Goal: Navigation & Orientation: Find specific page/section

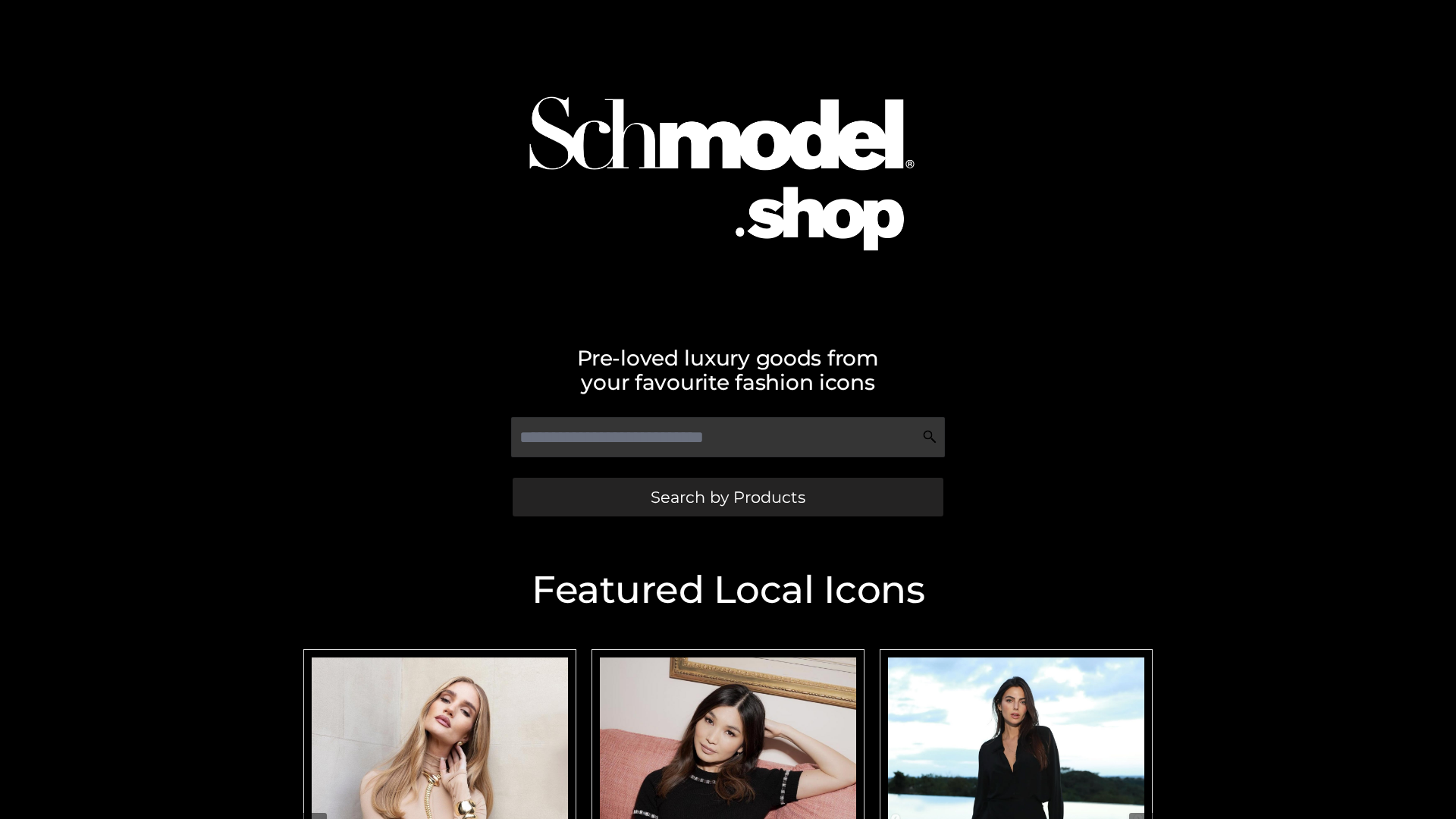
click at [727, 497] on span "Search by Products" at bounding box center [728, 497] width 155 height 16
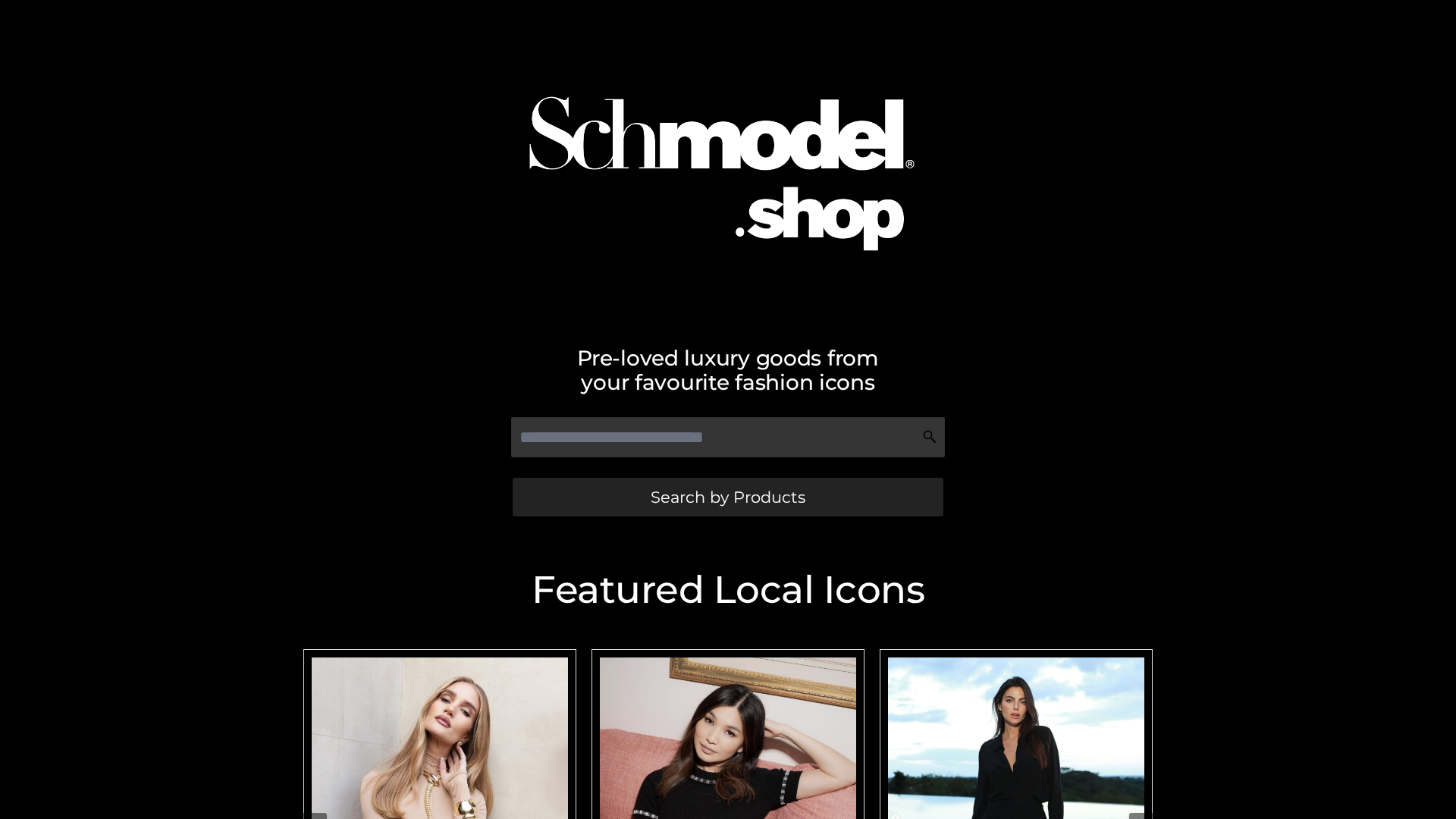
click at [727, 497] on span "Search by Products" at bounding box center [728, 497] width 155 height 16
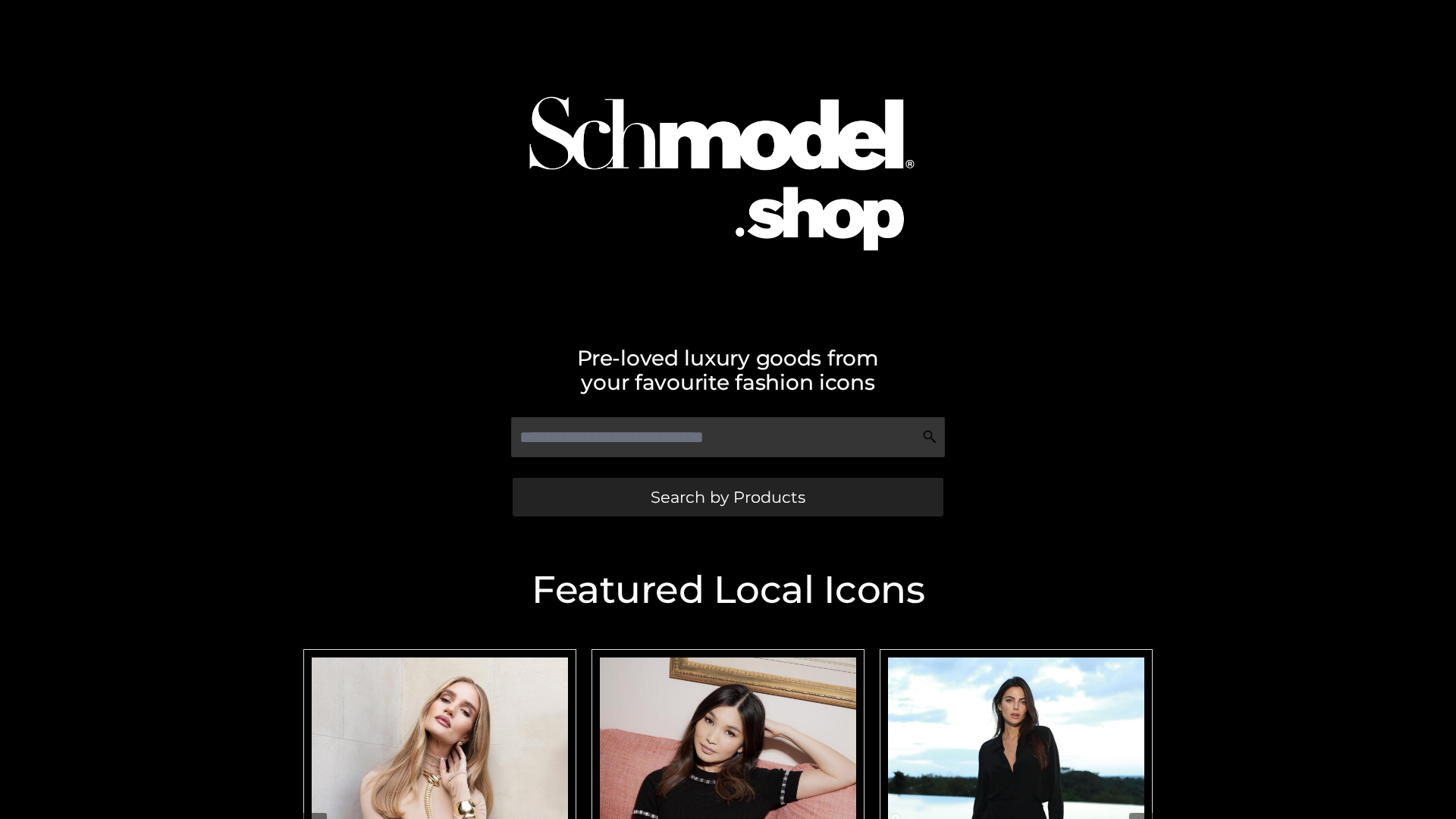
click at [727, 497] on span "Search by Products" at bounding box center [728, 497] width 155 height 16
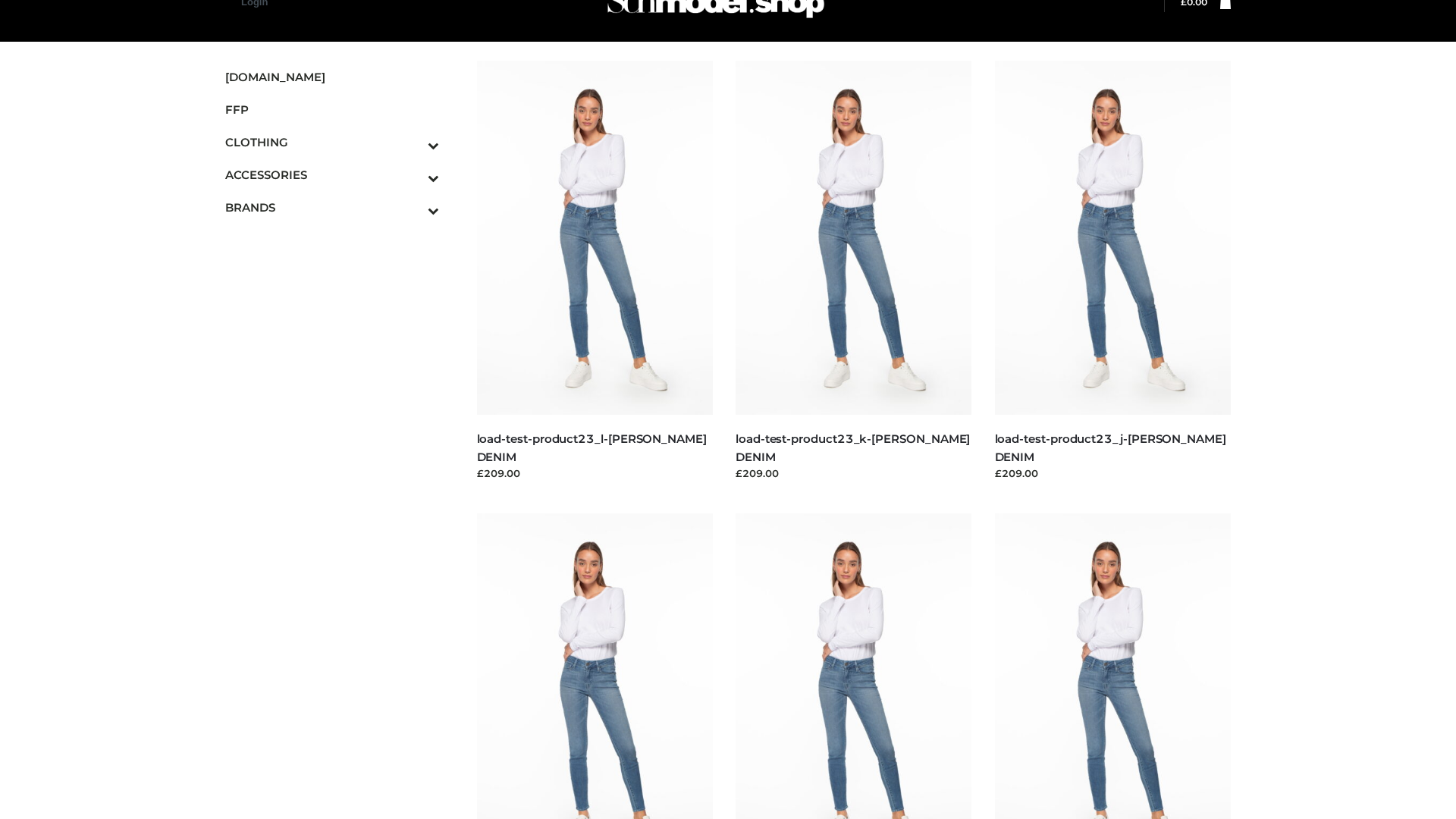
scroll to position [38, 0]
